Goal: Information Seeking & Learning: Find specific fact

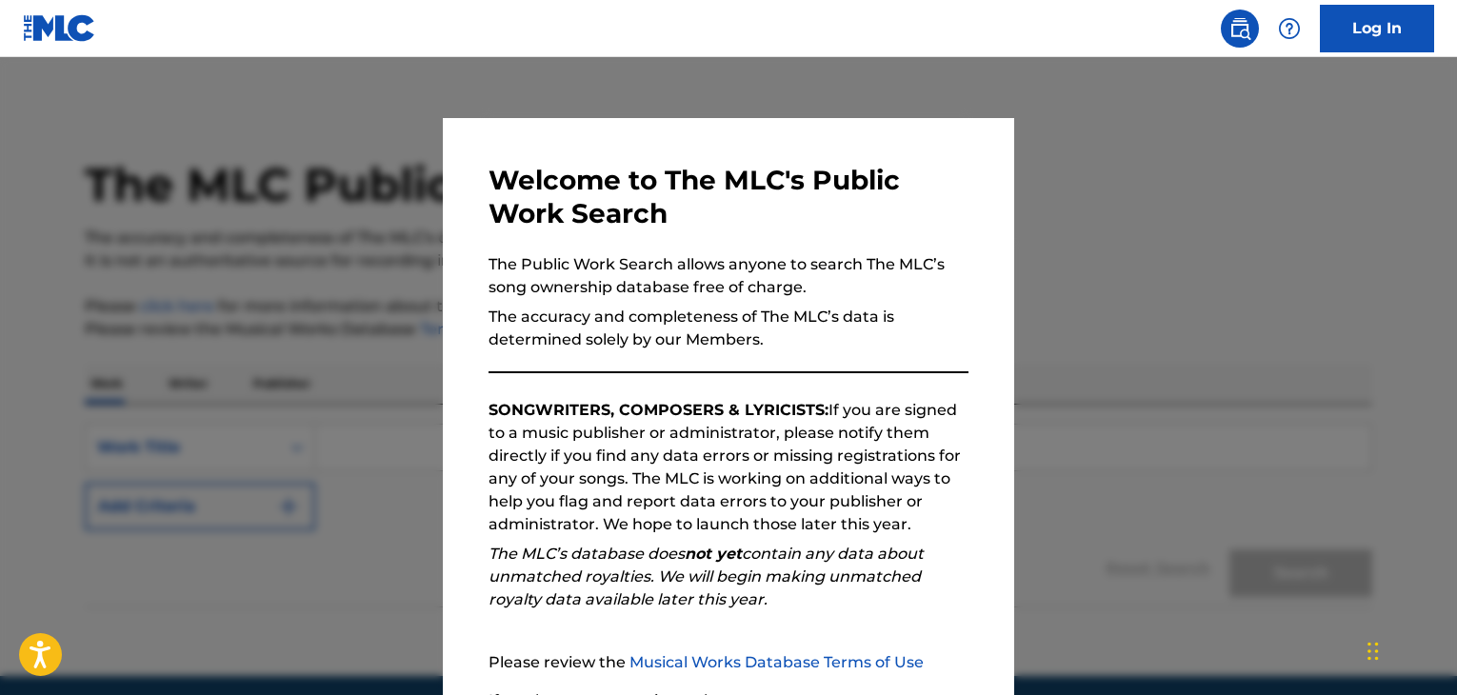
scroll to position [72, 0]
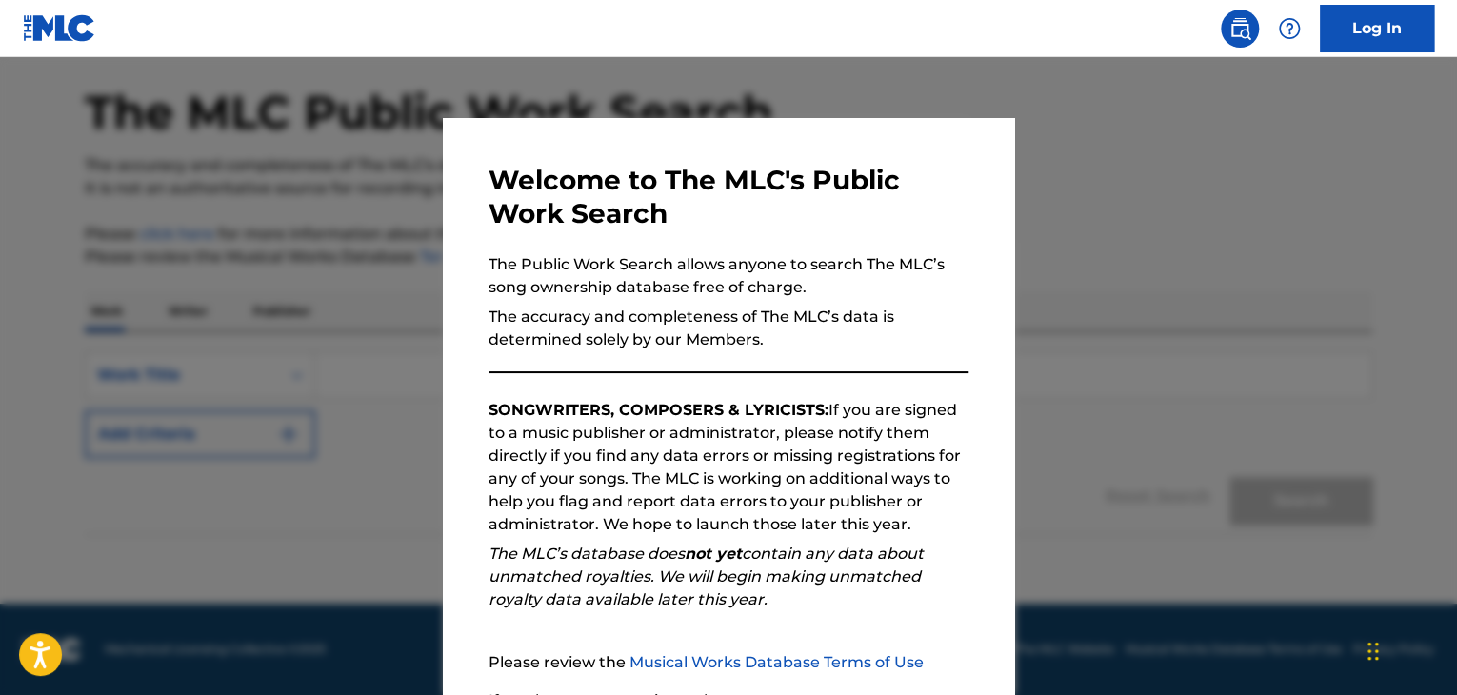
click at [449, 411] on div "Welcome to The MLC's Public Work Search The Public Work Search allows anyone to…" at bounding box center [728, 494] width 571 height 753
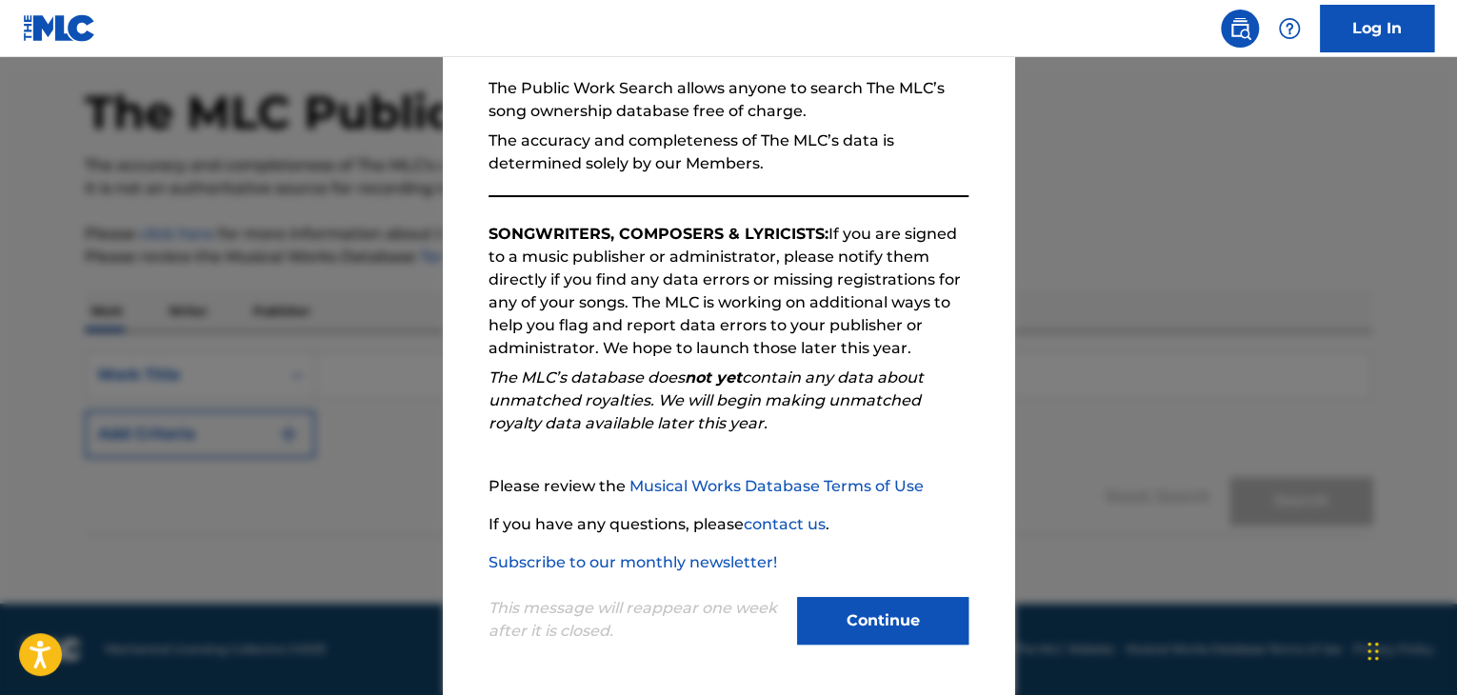
click at [937, 631] on button "Continue" at bounding box center [882, 621] width 171 height 48
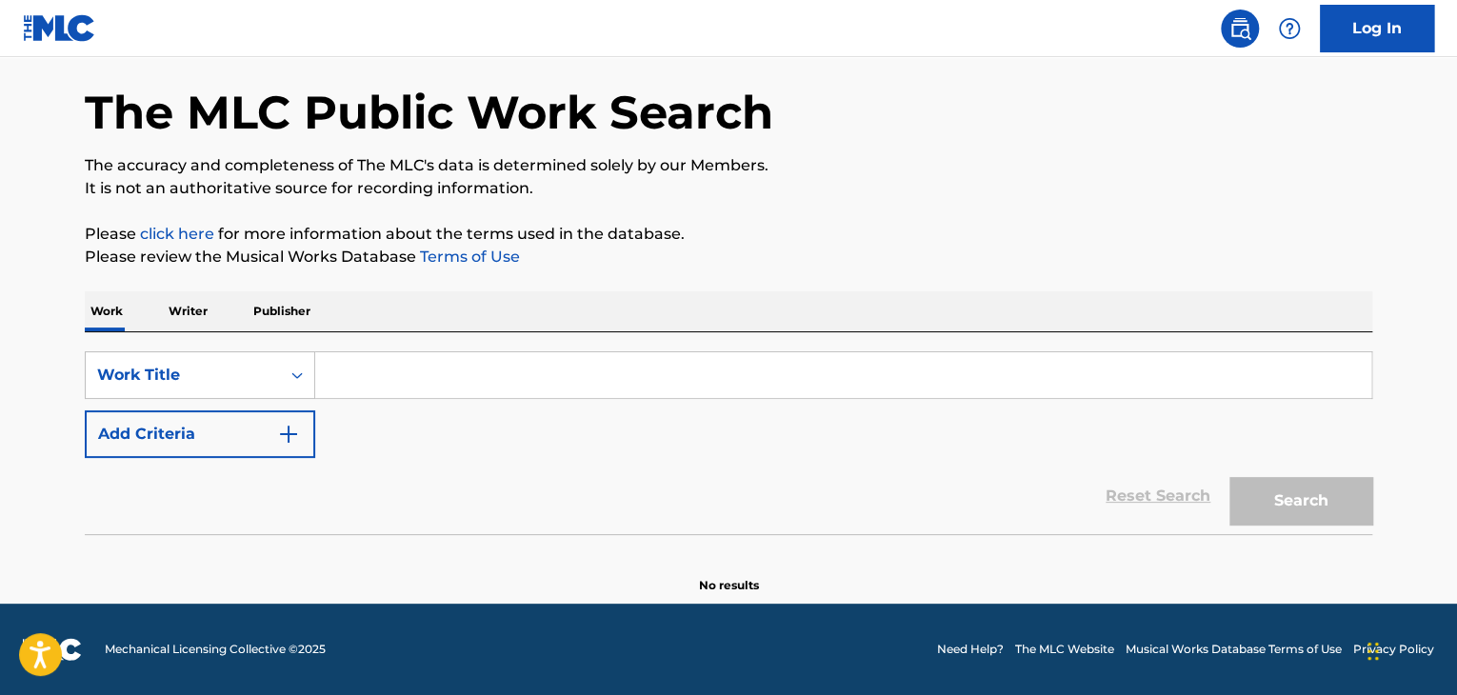
click at [516, 375] on input "Search Form" at bounding box center [843, 375] width 1056 height 46
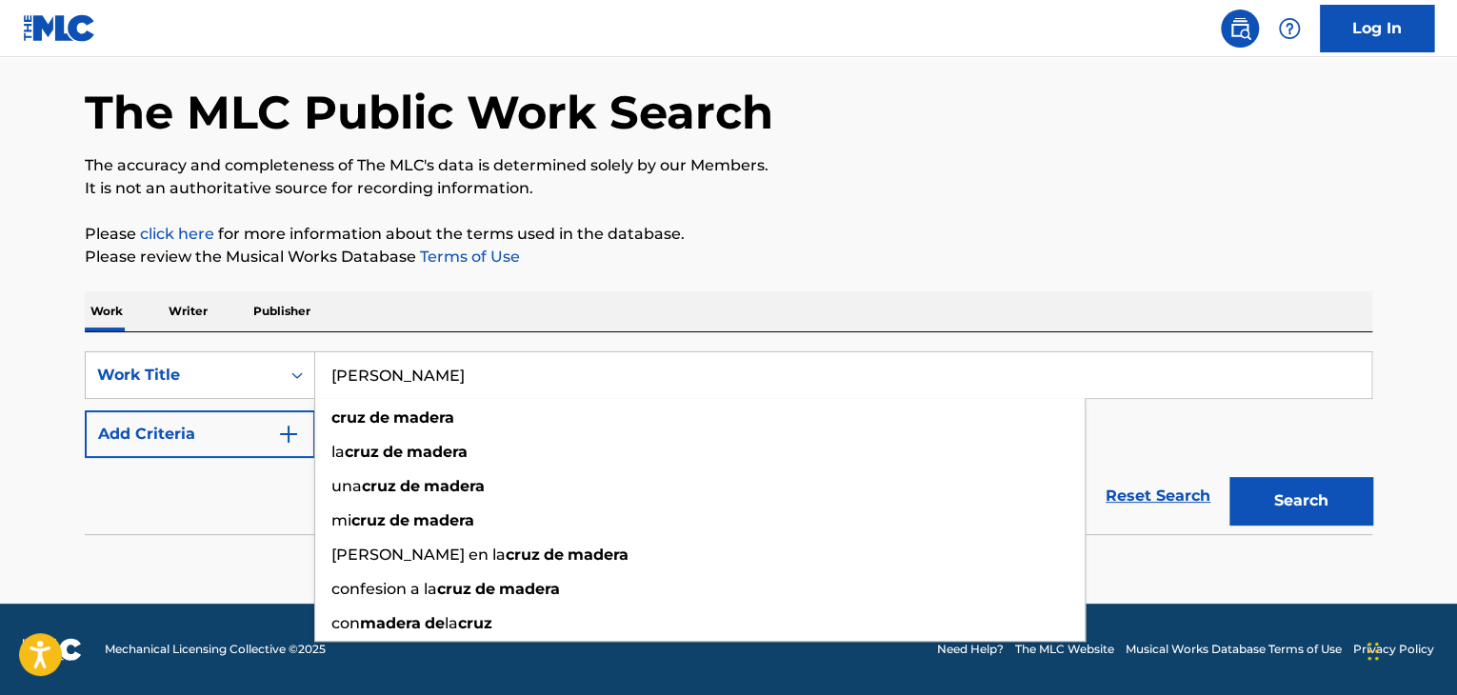
type input "[PERSON_NAME]"
click at [612, 267] on p "Please review the Musical Works Database Terms of Use" at bounding box center [728, 257] width 1287 height 23
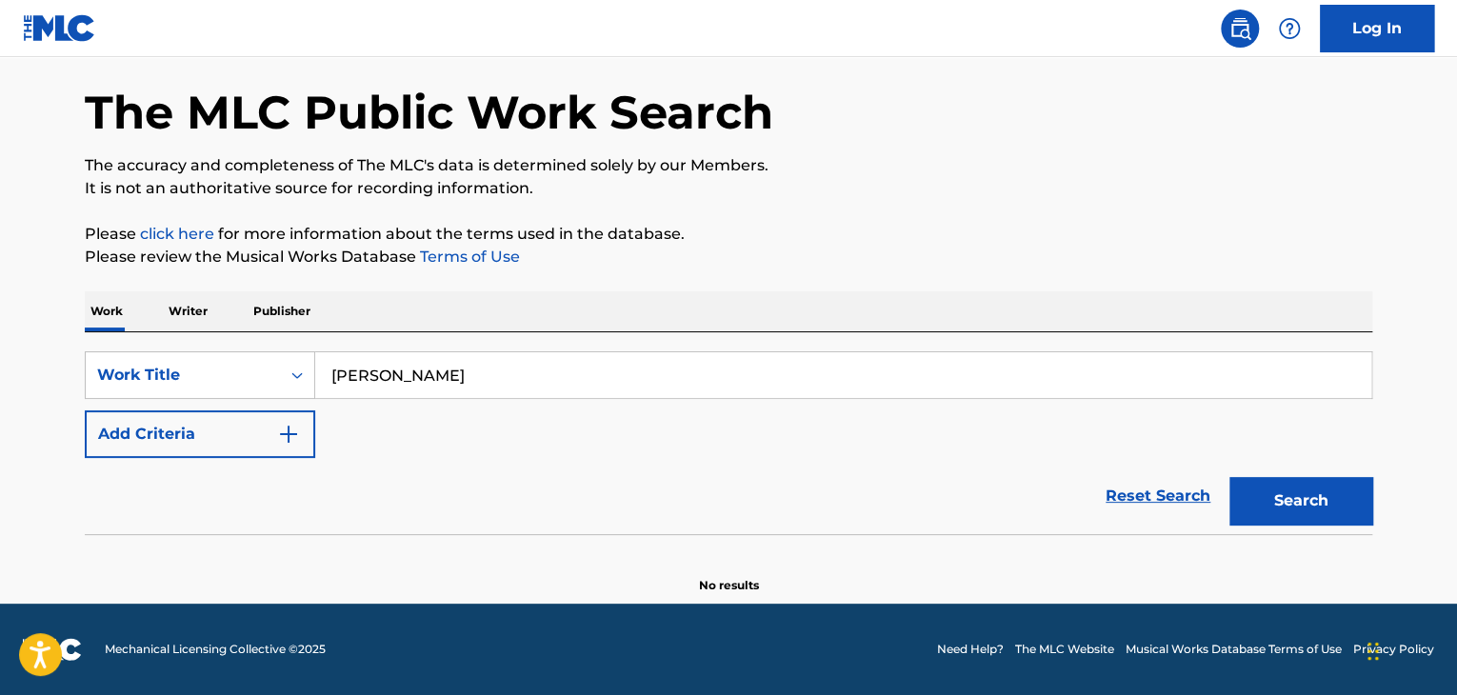
click at [289, 444] on img "Search Form" at bounding box center [288, 434] width 23 height 23
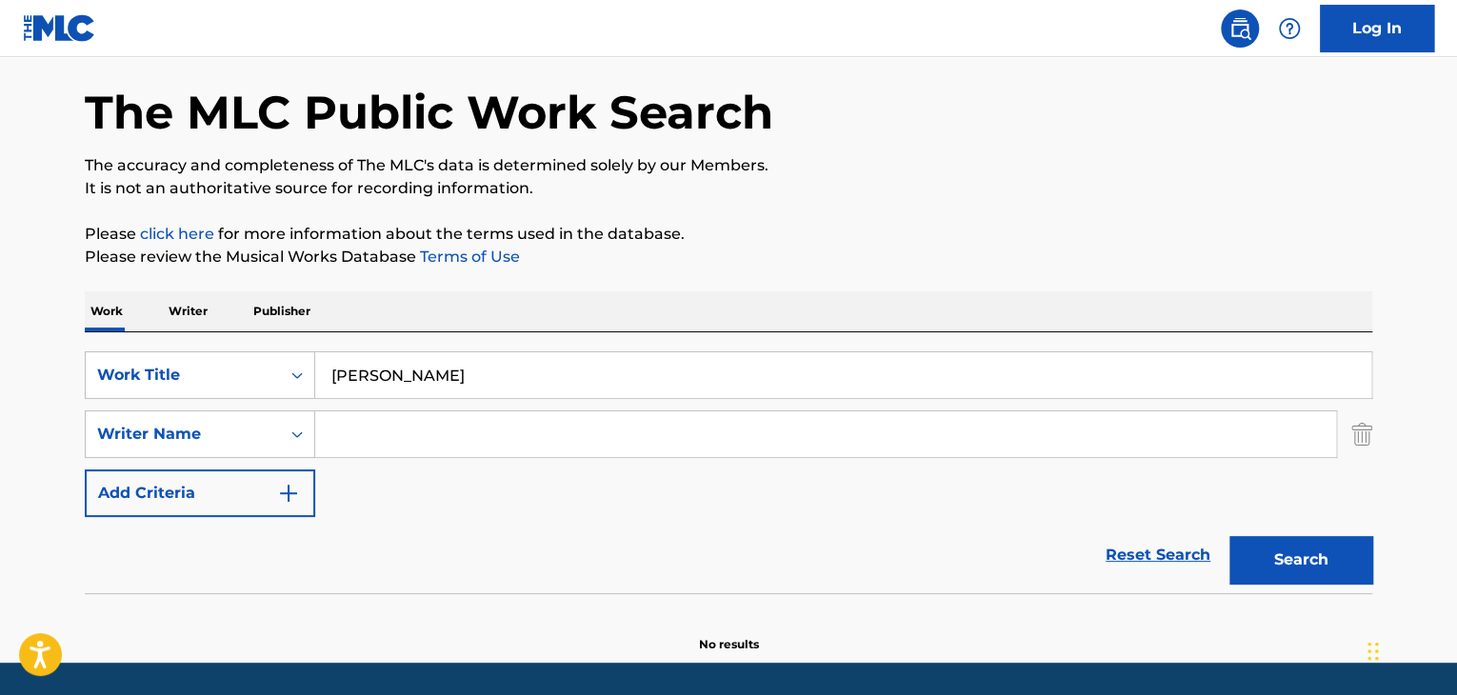
click at [363, 437] on input "Search Form" at bounding box center [825, 434] width 1021 height 46
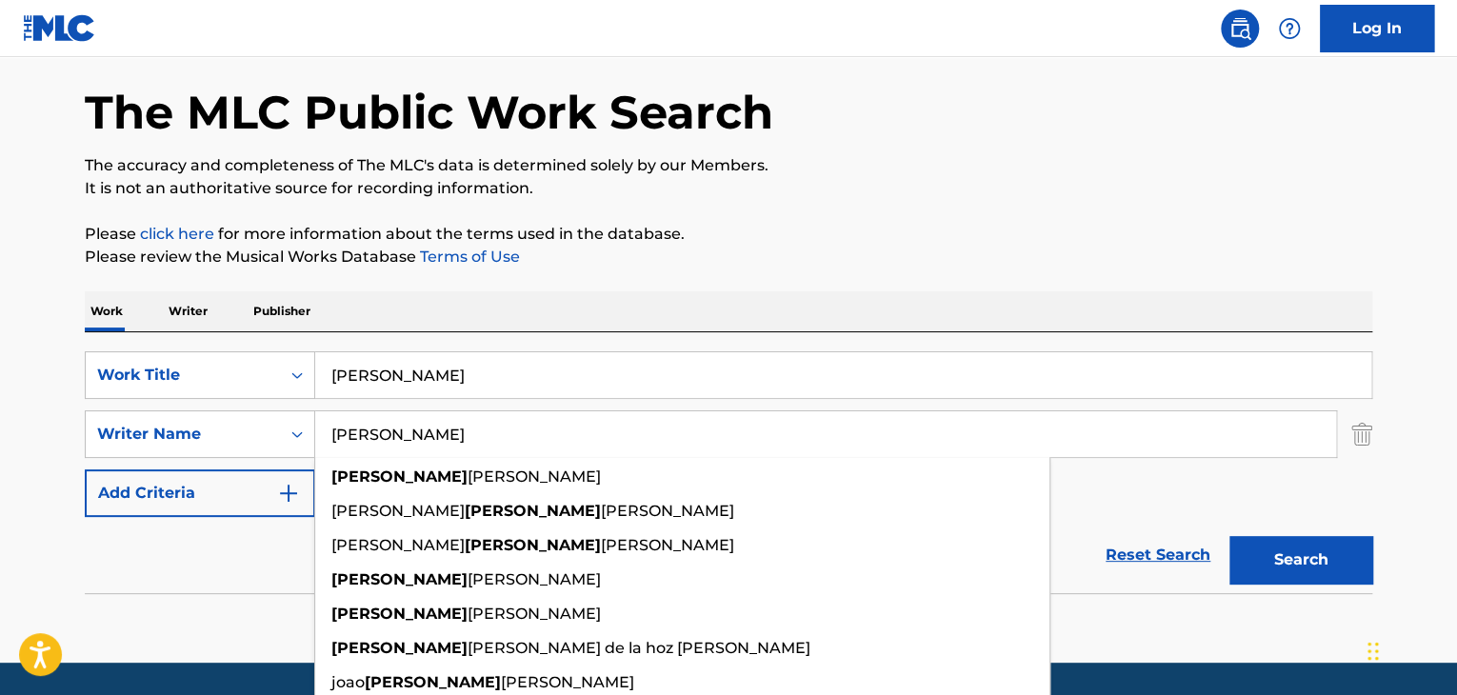
type input "[PERSON_NAME]"
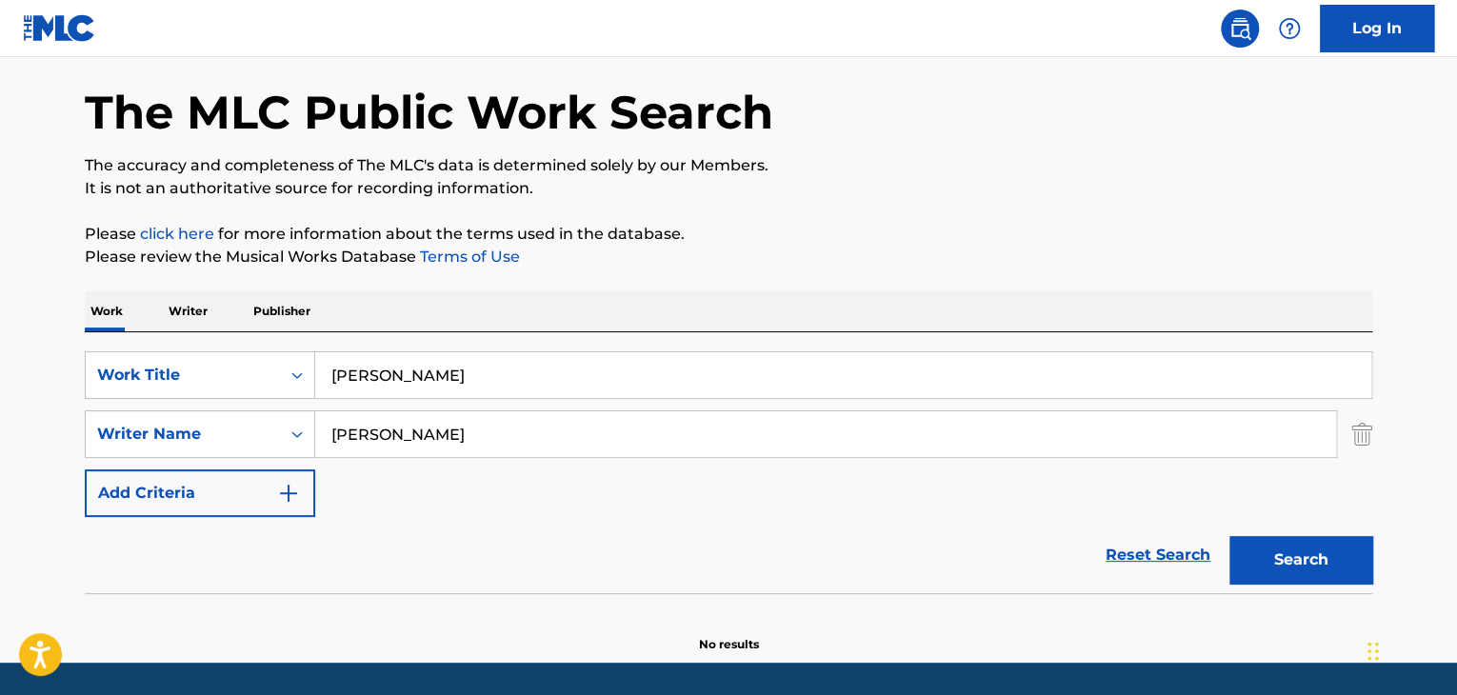
click at [1282, 561] on button "Search" at bounding box center [1300, 560] width 143 height 48
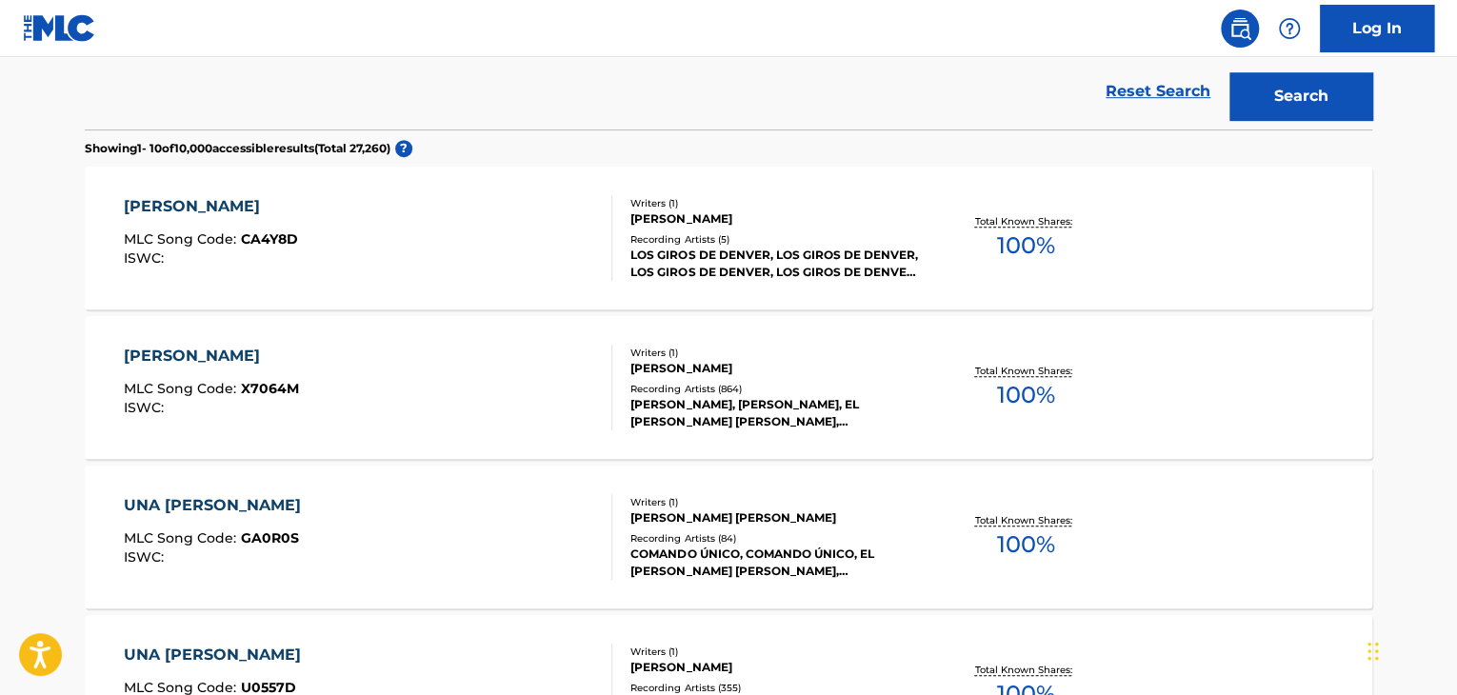
scroll to position [548, 0]
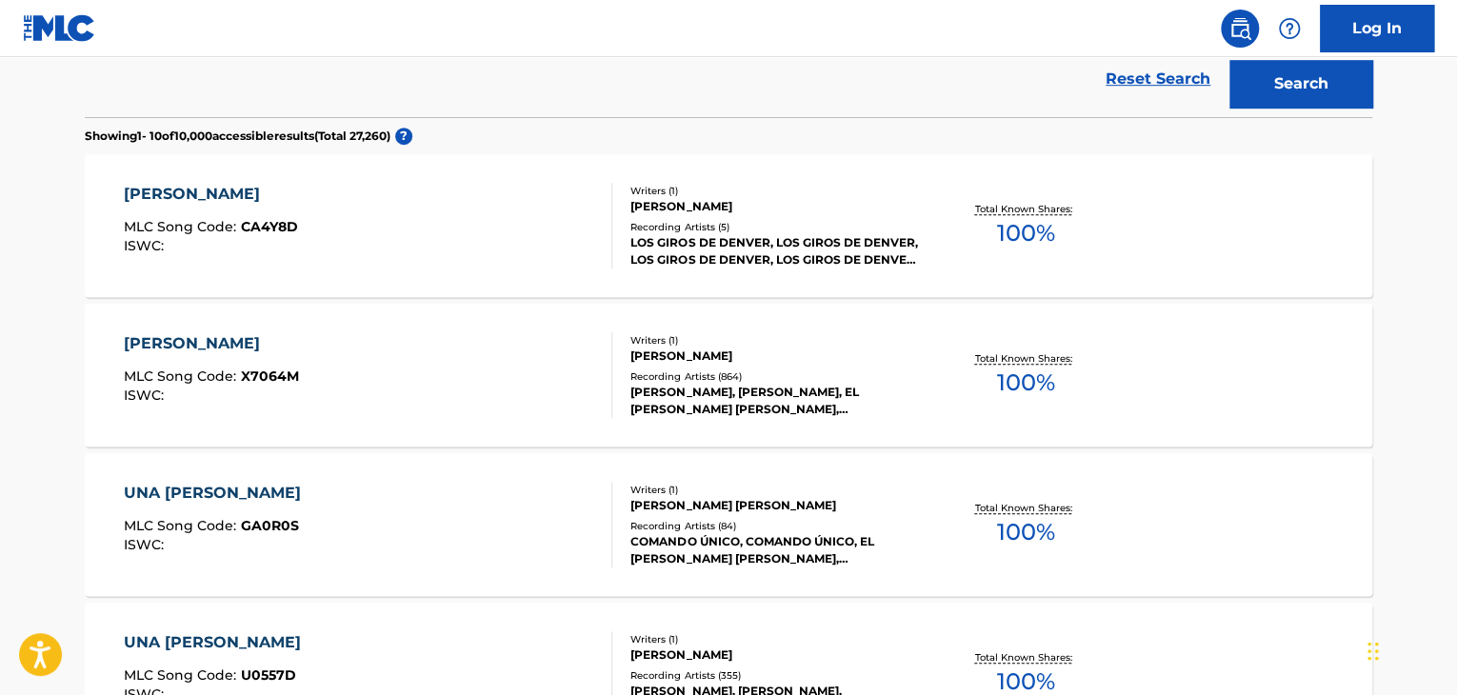
click at [198, 343] on div "[PERSON_NAME]" at bounding box center [211, 343] width 175 height 23
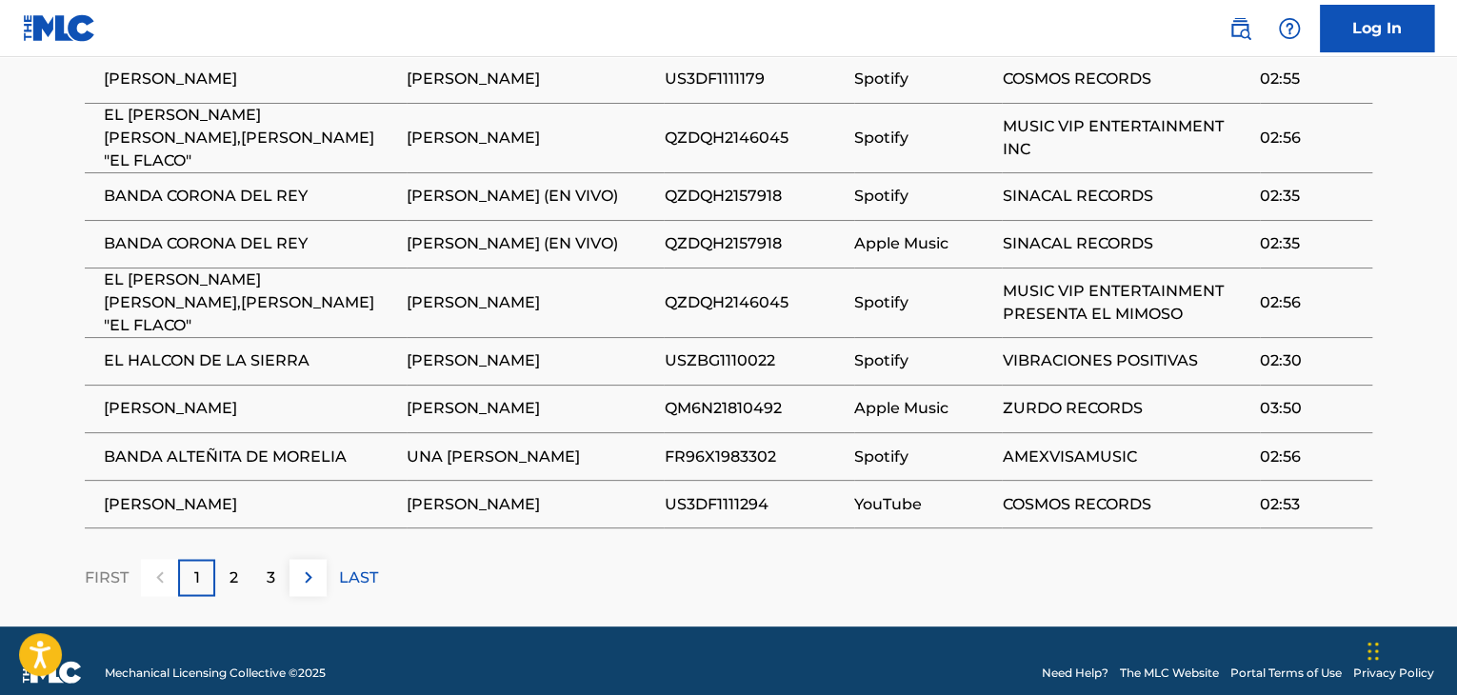
scroll to position [1400, 0]
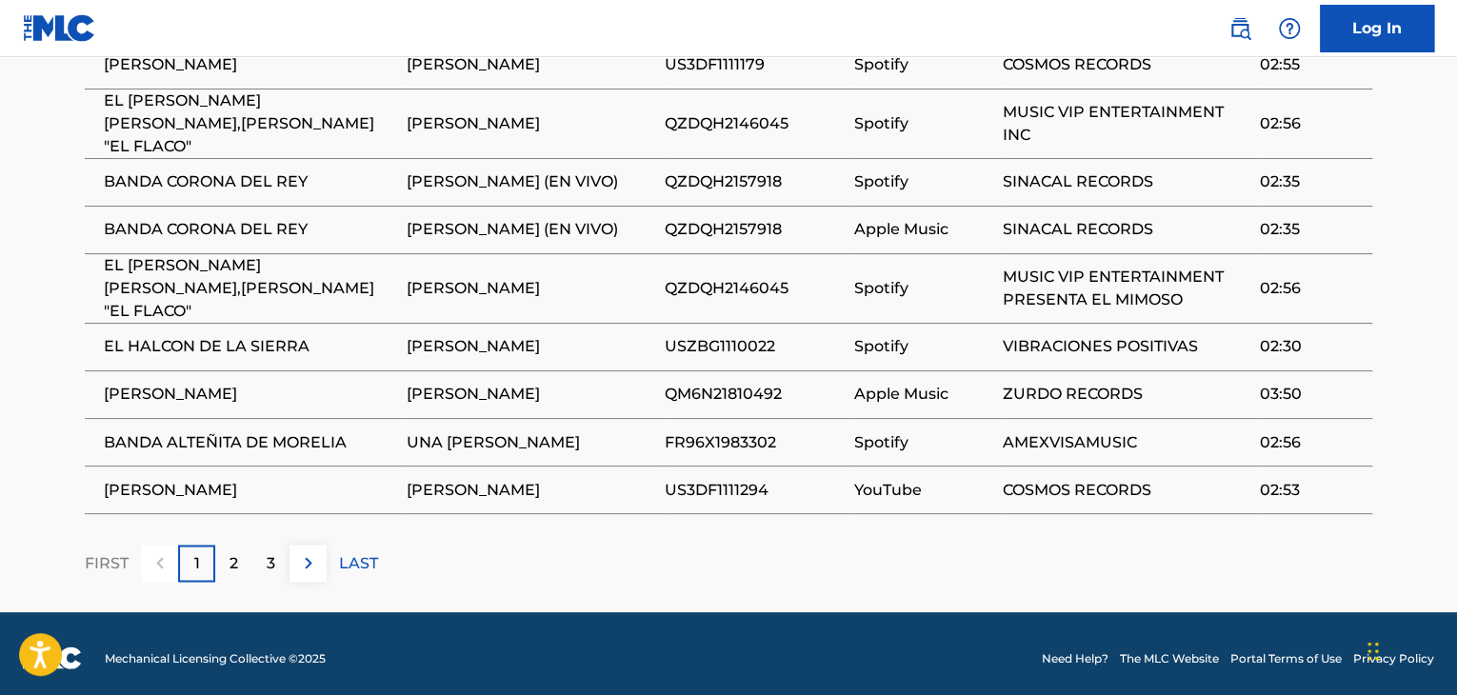
click at [242, 560] on div "2" at bounding box center [233, 563] width 37 height 37
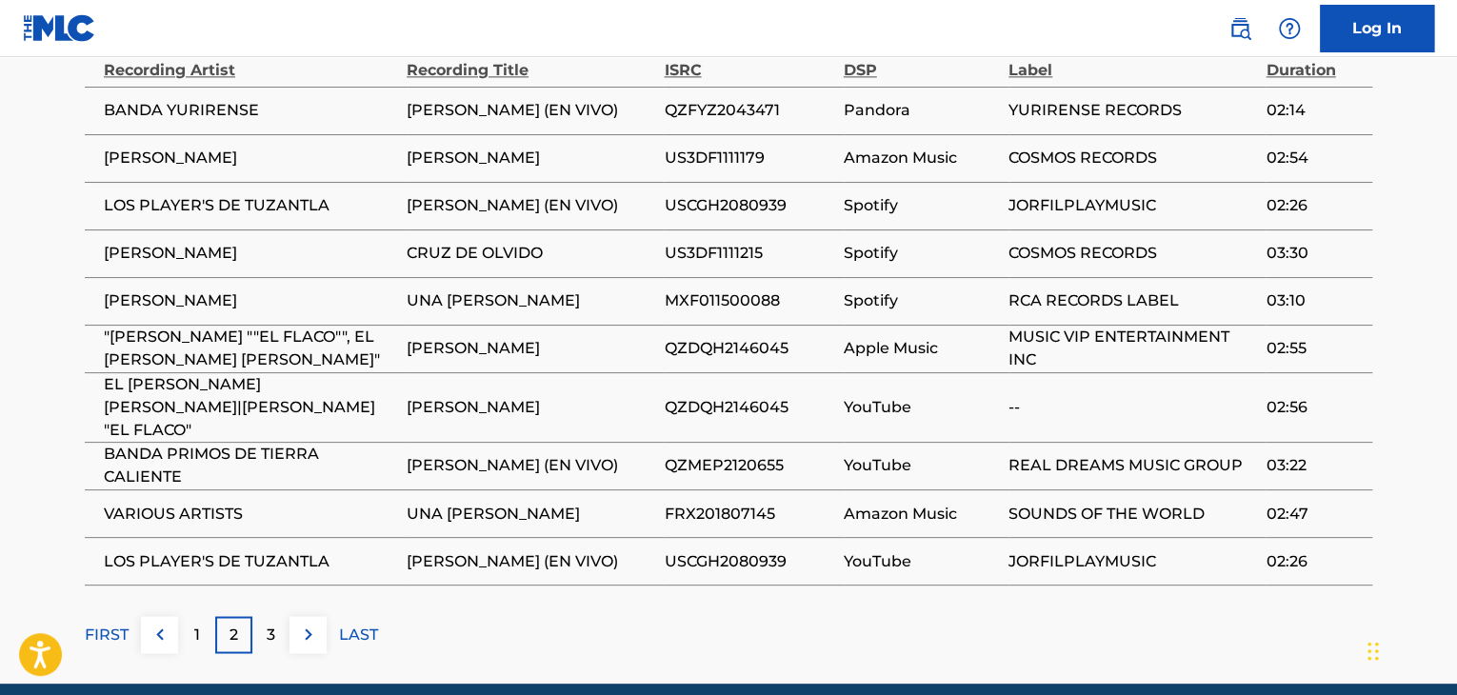
scroll to position [1304, 0]
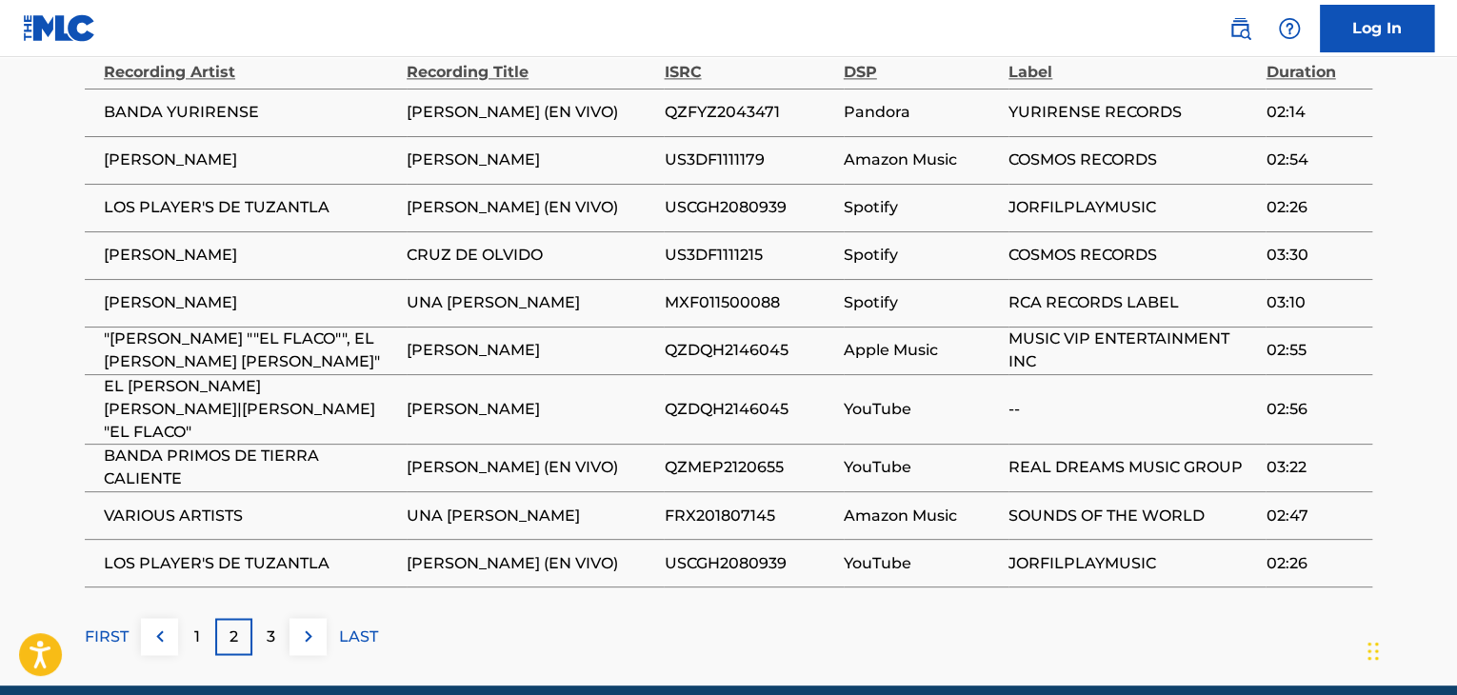
click at [259, 647] on div "3" at bounding box center [270, 636] width 37 height 37
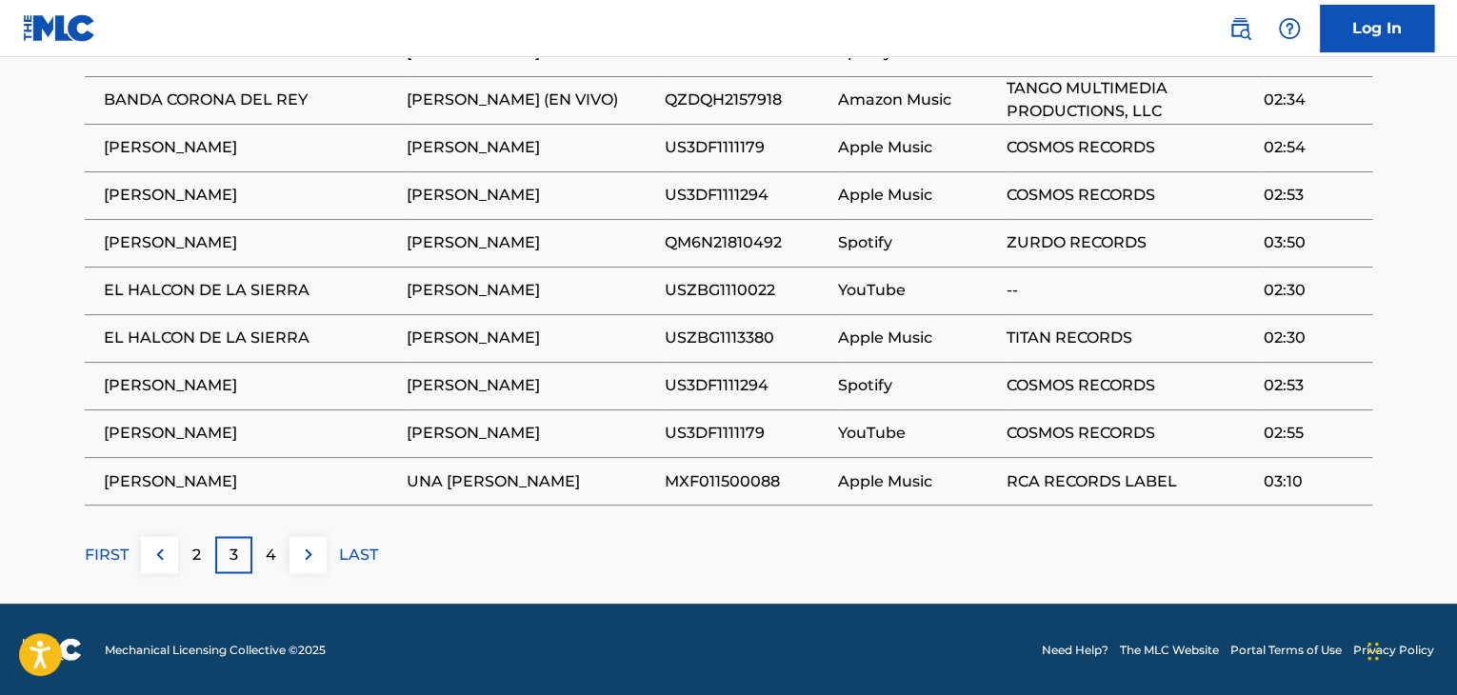
click at [279, 549] on div "4" at bounding box center [270, 554] width 37 height 37
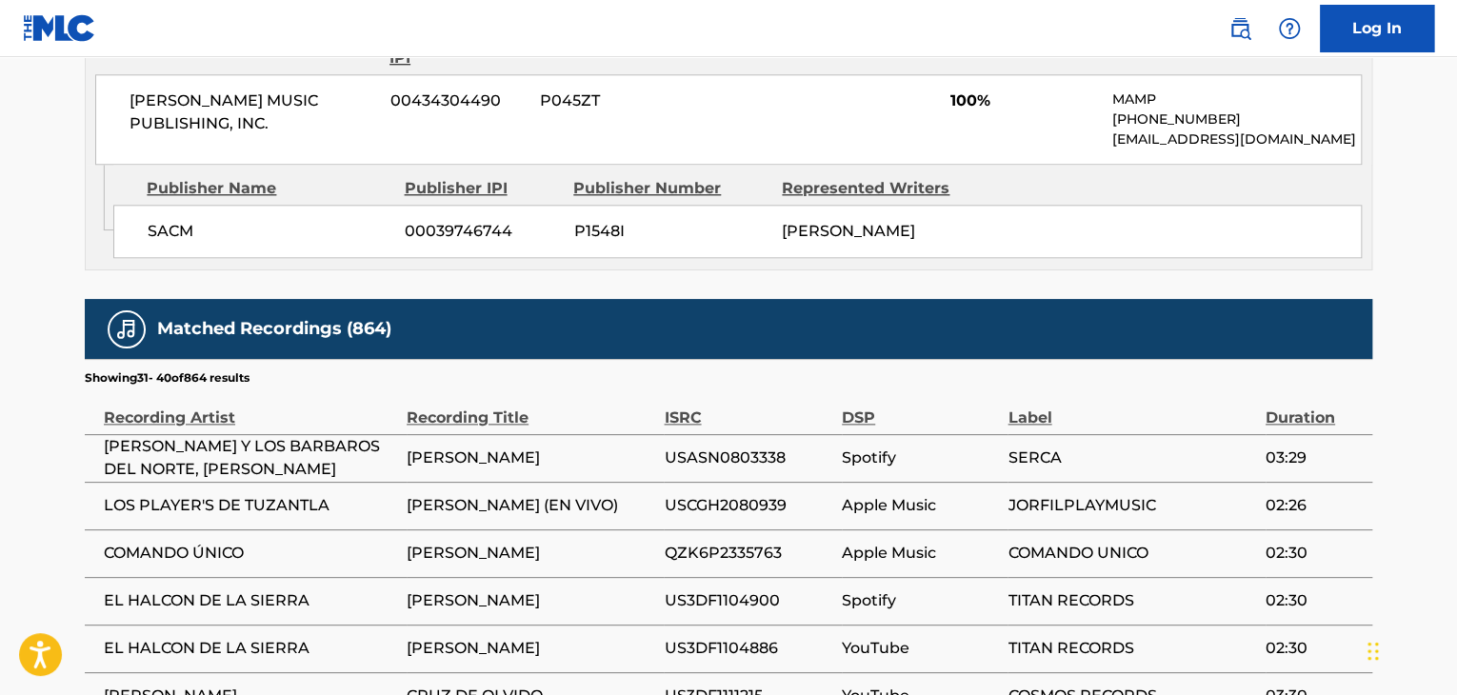
scroll to position [1019, 0]
